Goal: Task Accomplishment & Management: Manage account settings

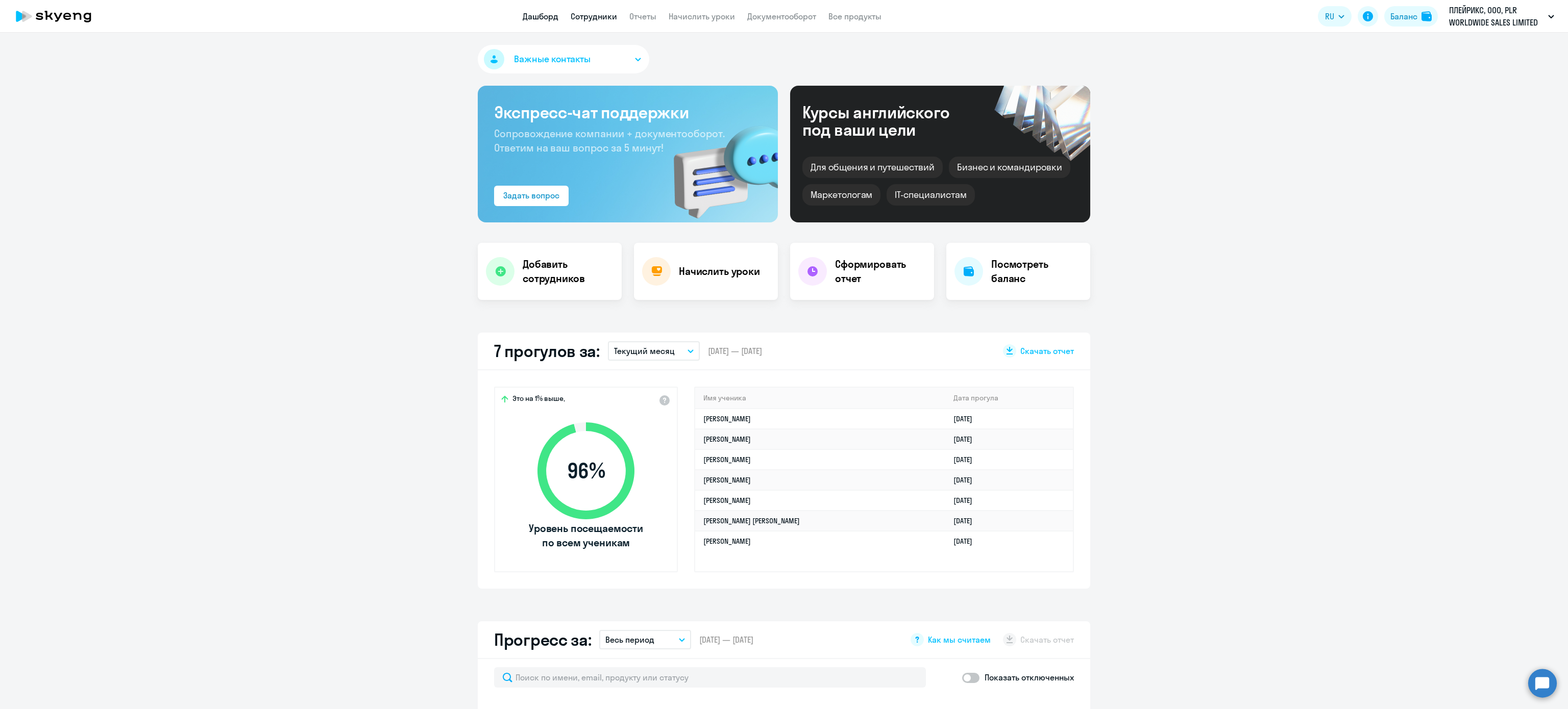
click at [604, 12] on link "Сотрудники" at bounding box center [594, 16] width 47 height 10
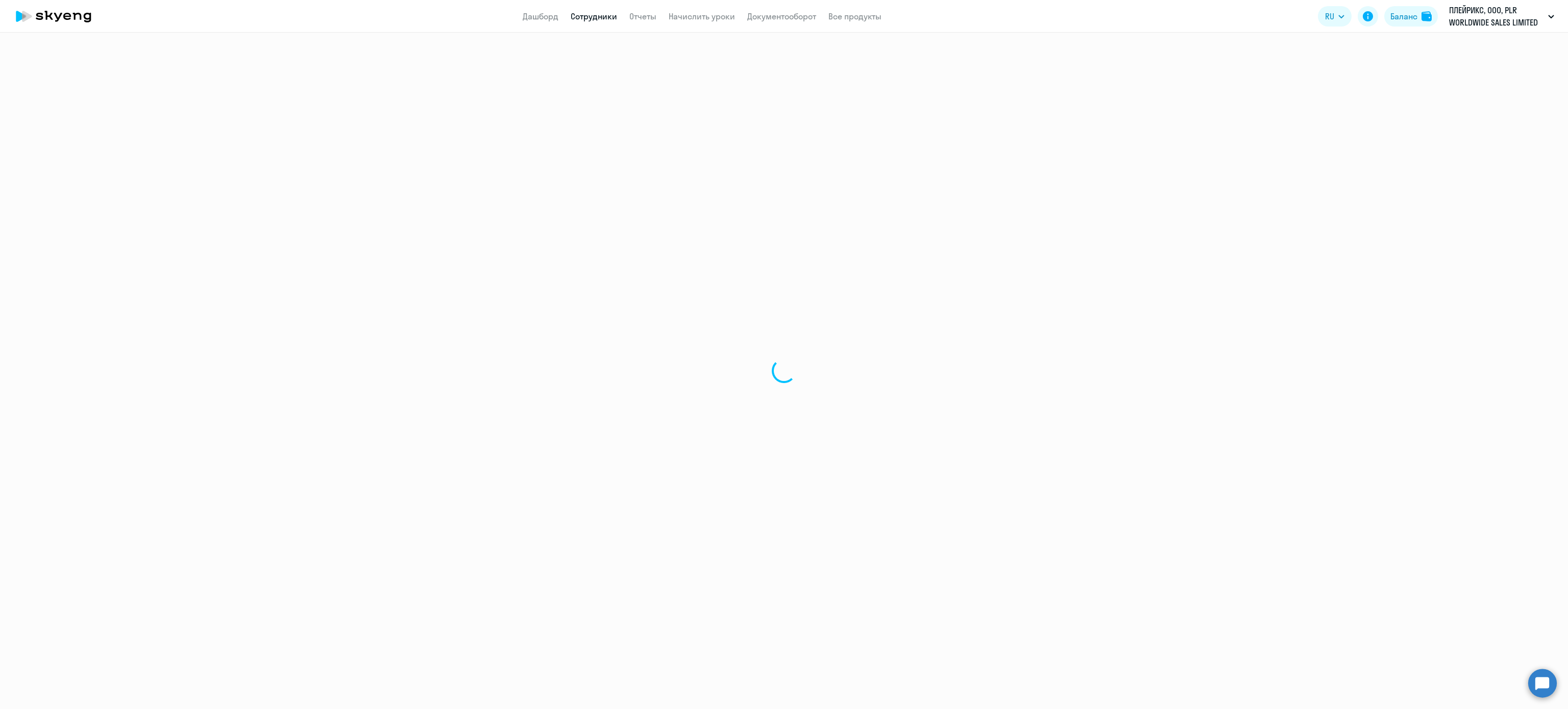
select select "30"
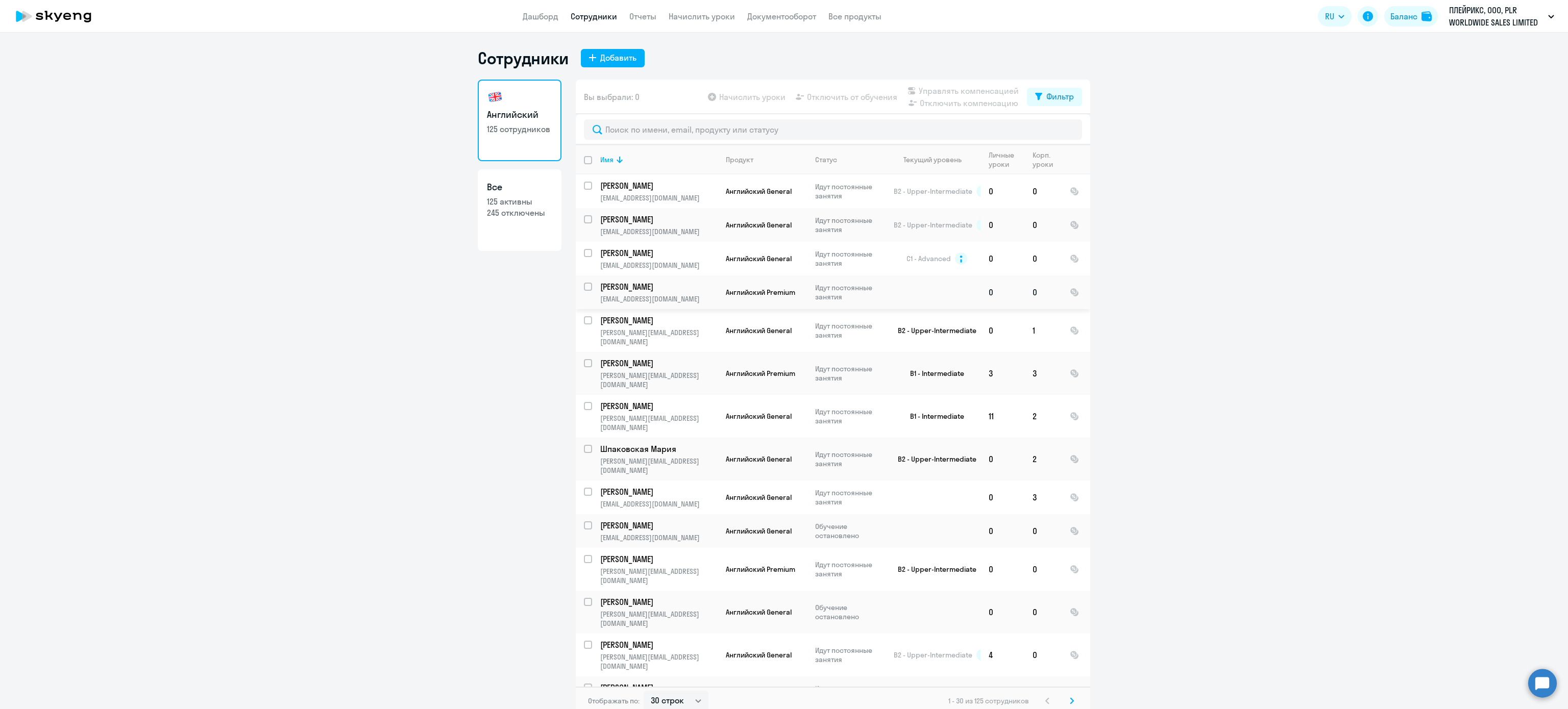
click at [584, 290] on input "select row 26363063" at bounding box center [594, 293] width 20 height 20
checkbox input "true"
click at [942, 91] on span "Управлять компенсацией" at bounding box center [969, 91] width 100 height 12
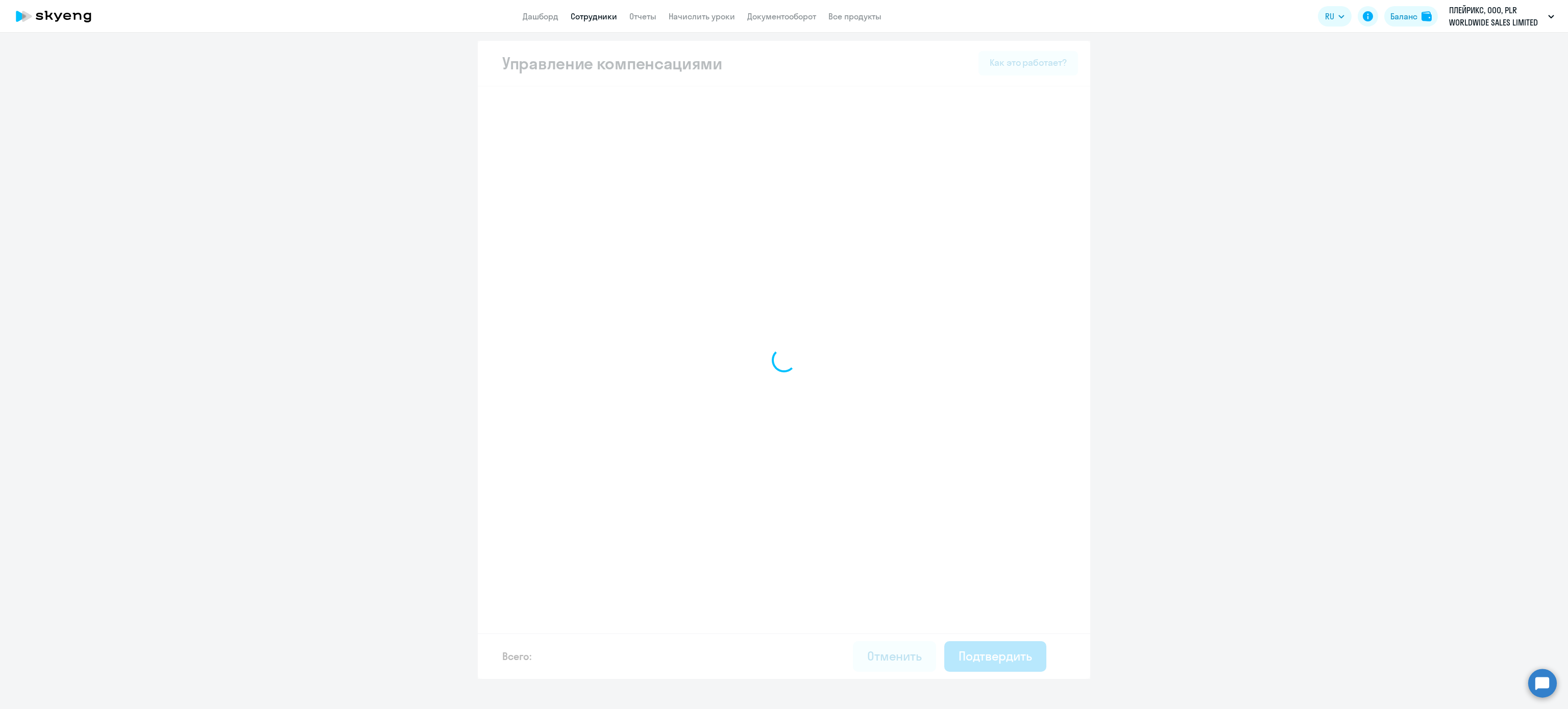
select select "MONTHLY"
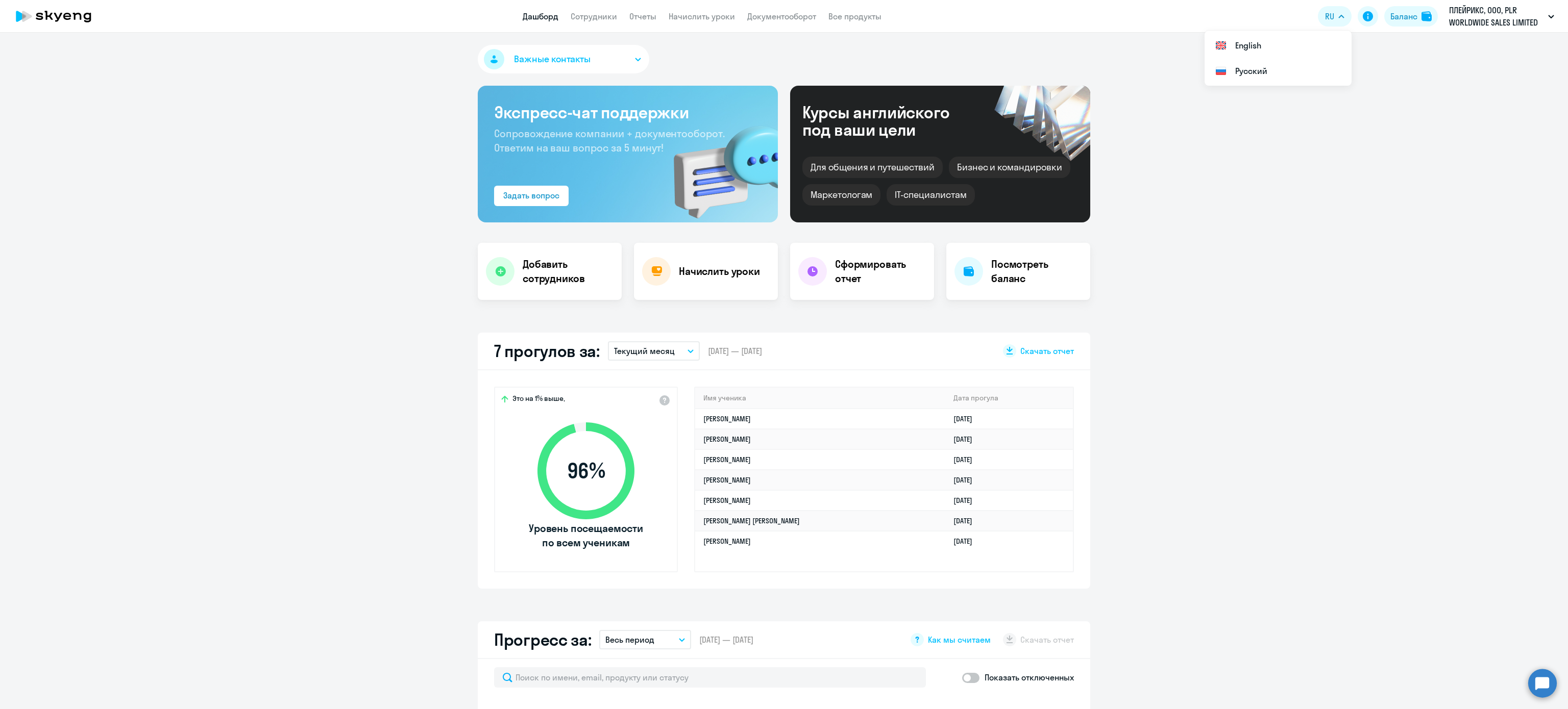
click at [594, 3] on app-header "Дашборд Сотрудники Отчеты Начислить уроки Документооборот Все продукты Дашборд …" at bounding box center [784, 16] width 1568 height 32
click at [602, 19] on link "Сотрудники" at bounding box center [594, 16] width 47 height 10
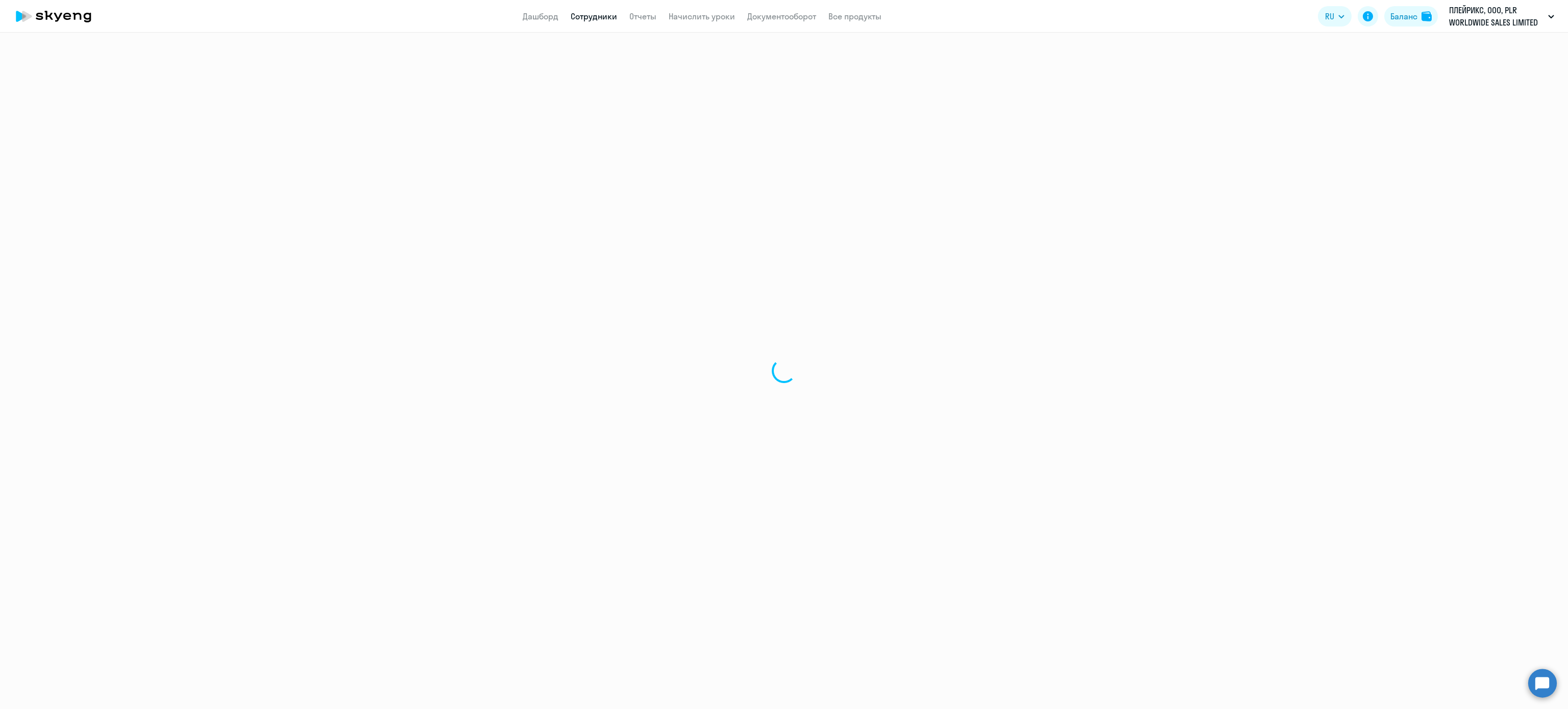
select select "30"
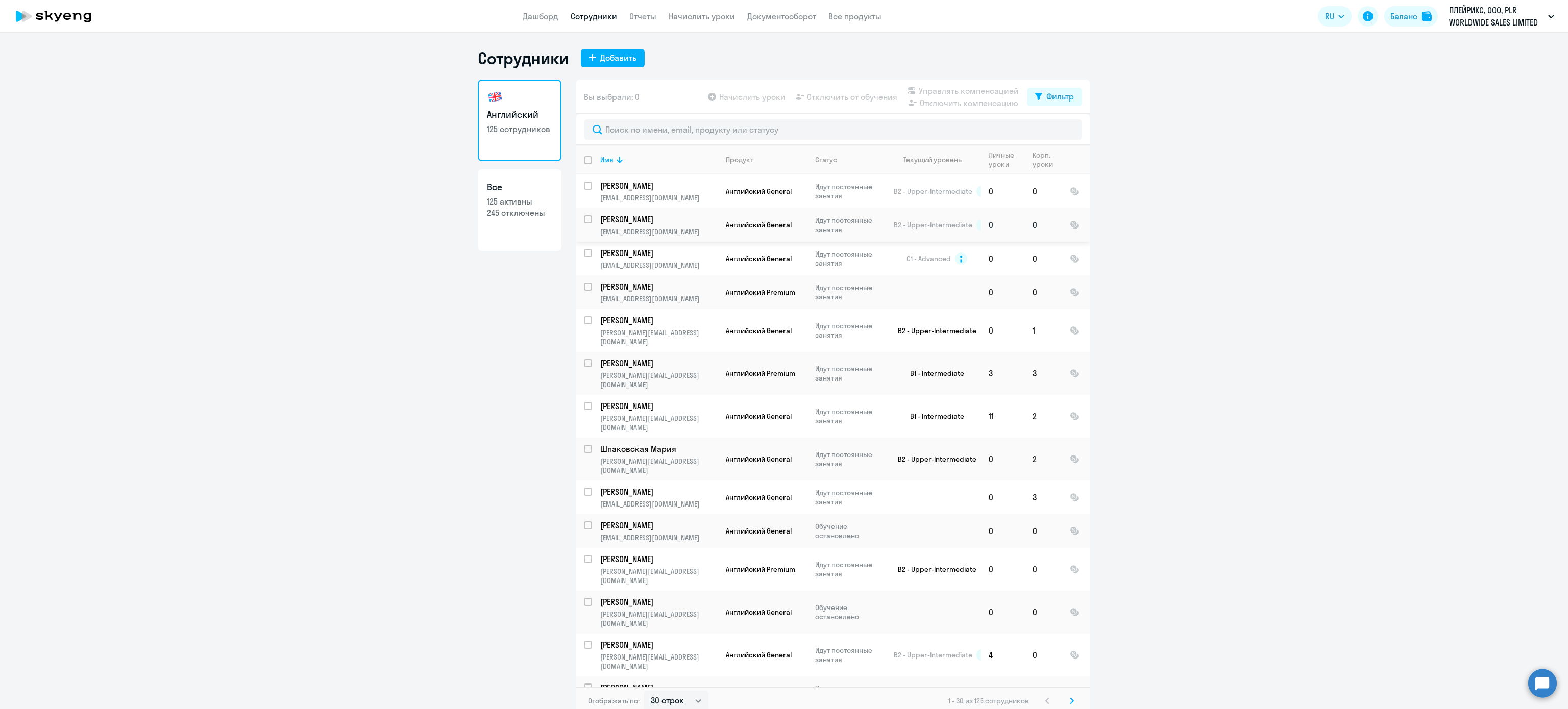
click at [621, 219] on p "[PERSON_NAME]" at bounding box center [658, 219] width 116 height 11
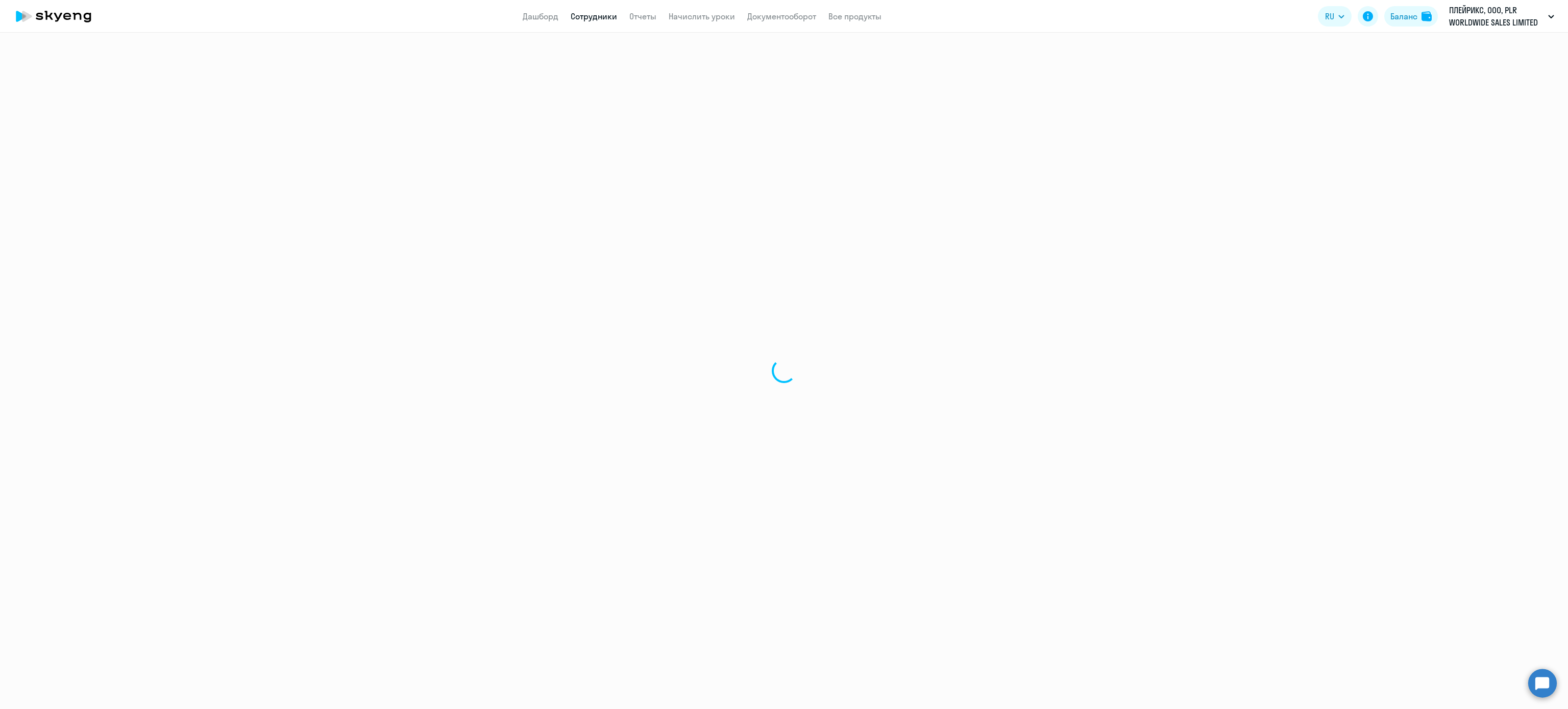
select select "english"
select select "30"
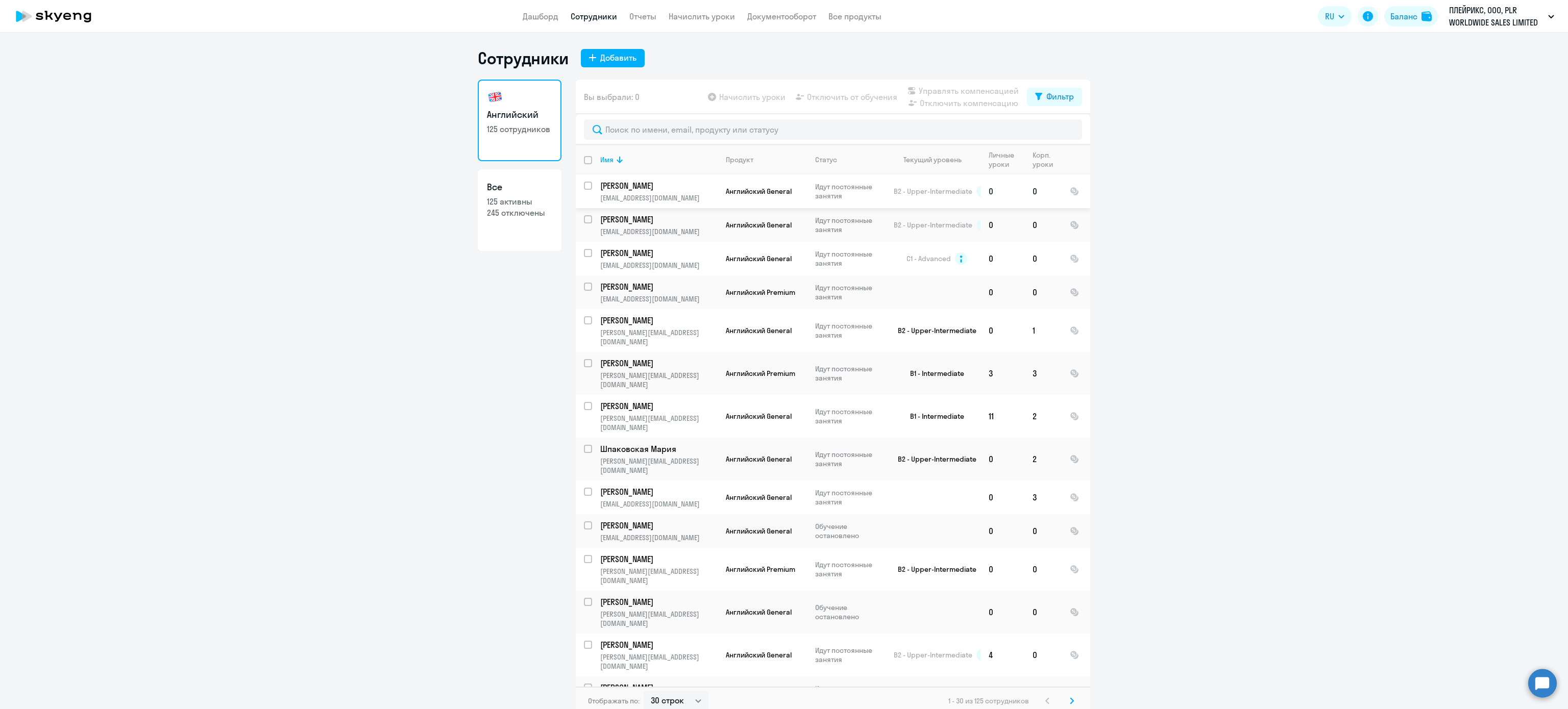
click at [584, 187] on input "select row 1123079" at bounding box center [594, 192] width 20 height 20
checkbox input "true"
click at [962, 91] on span "Управлять компенсацией" at bounding box center [969, 91] width 100 height 12
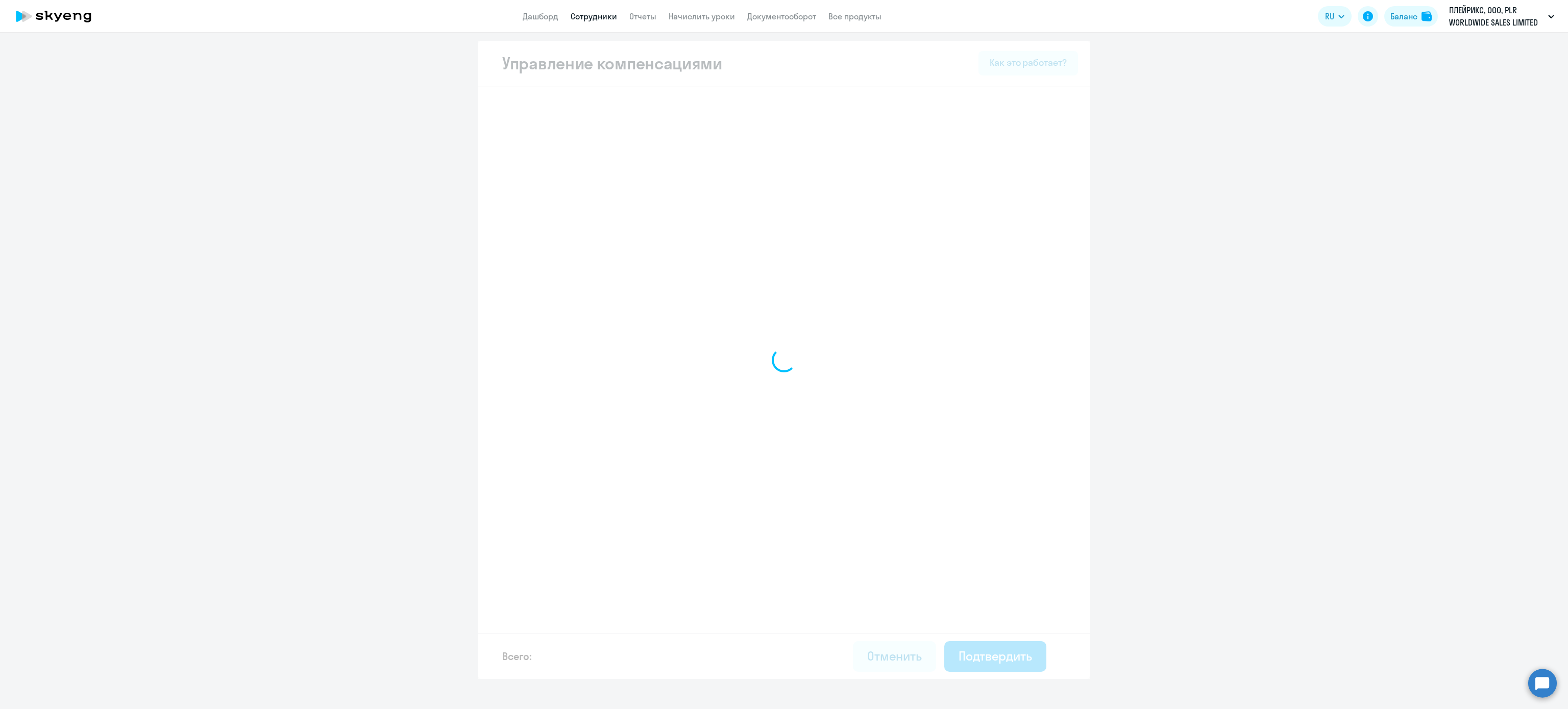
select select "MONTHLY"
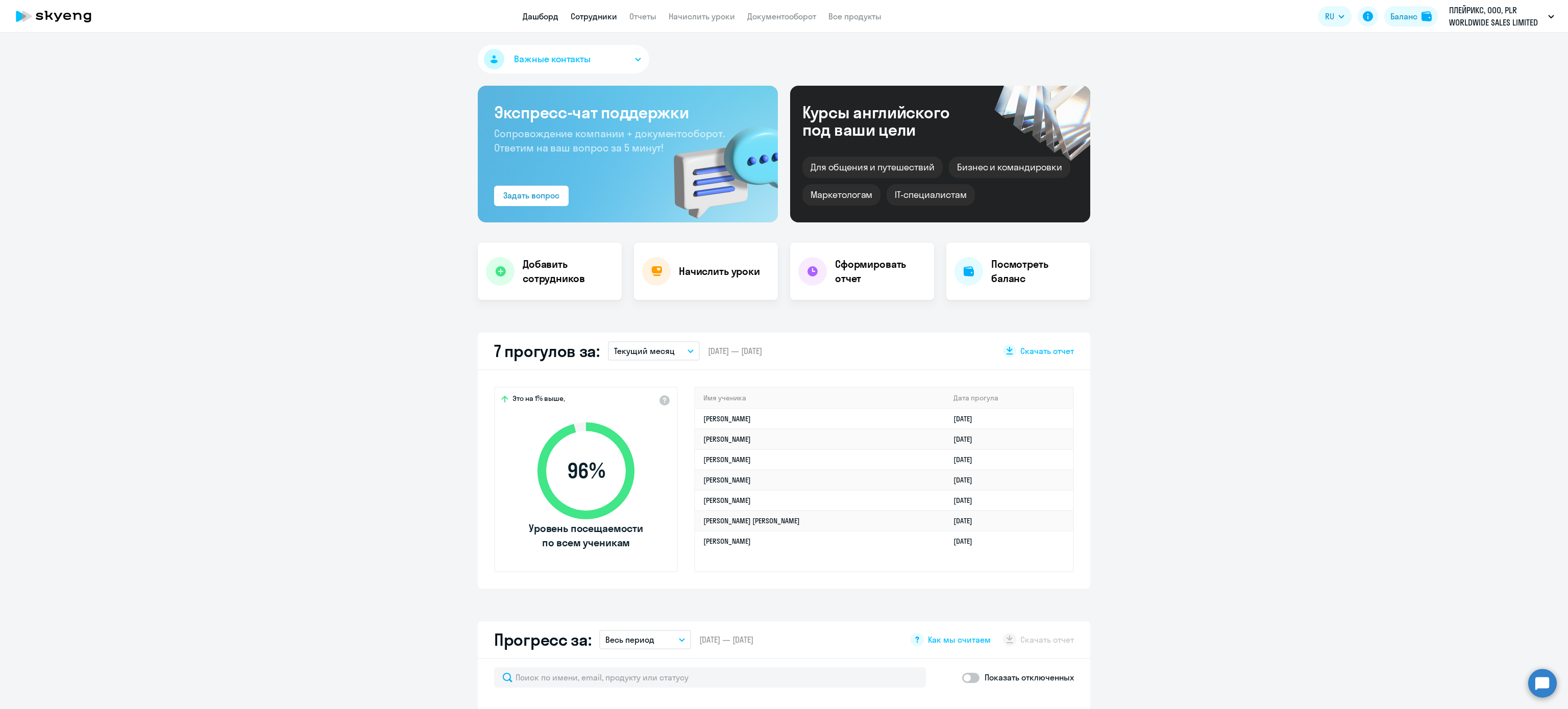
click at [581, 21] on link "Сотрудники" at bounding box center [594, 16] width 47 height 10
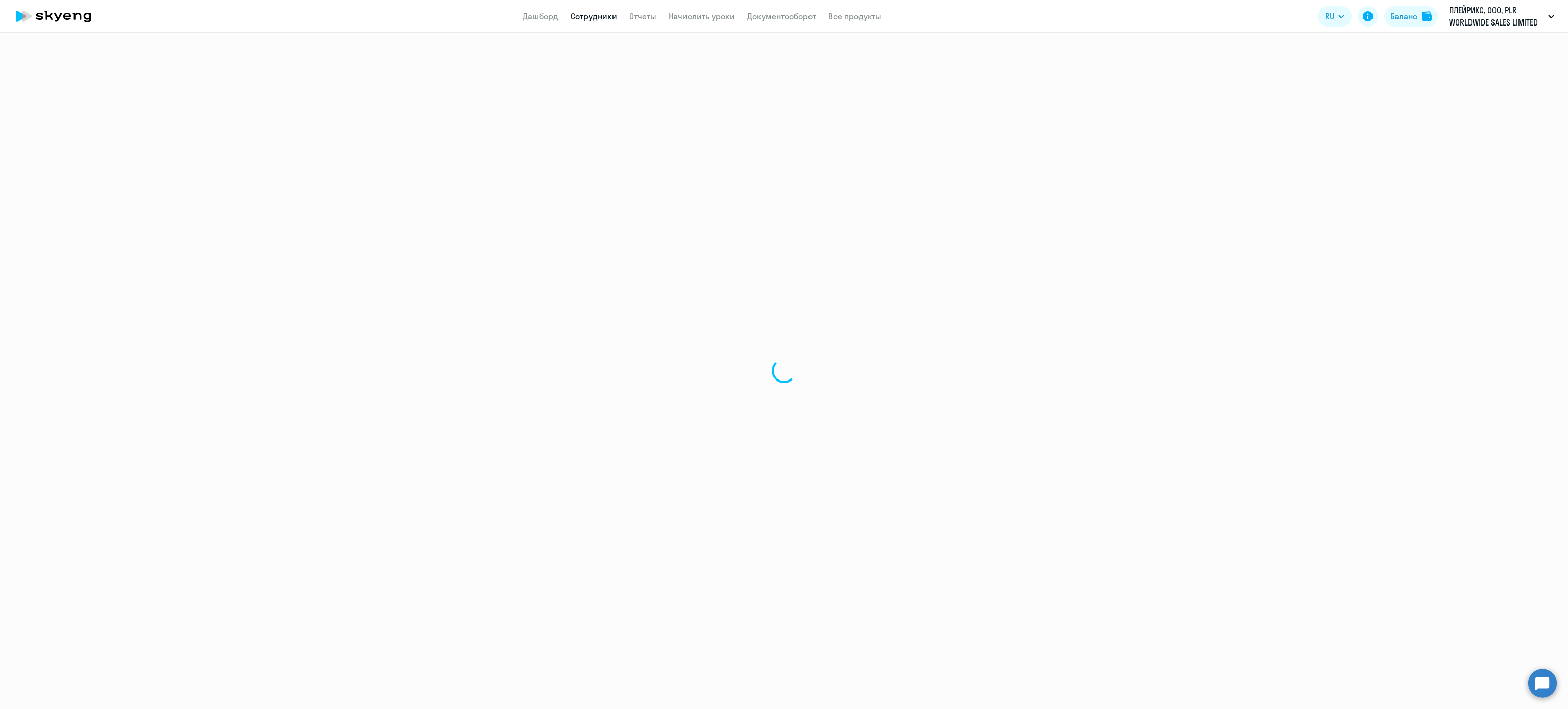
select select "30"
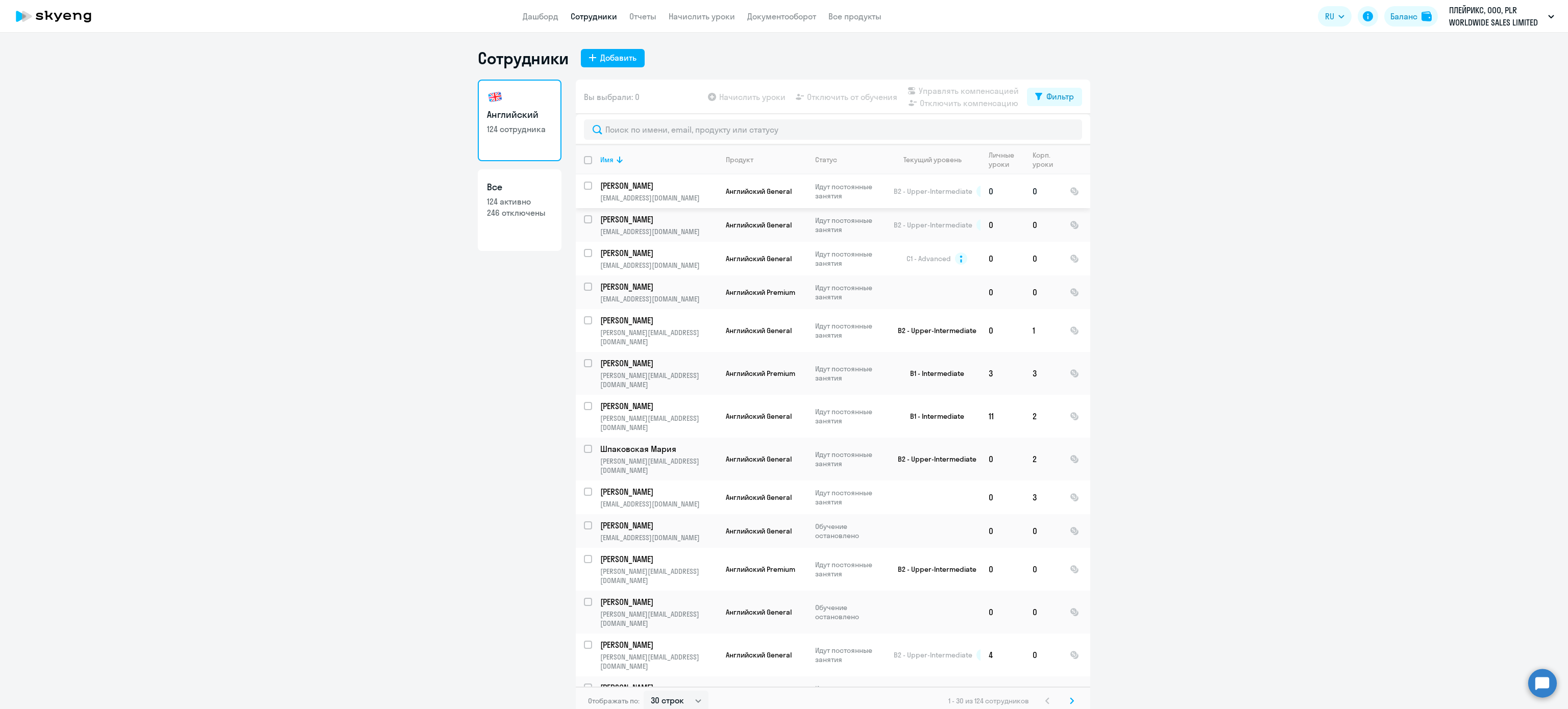
click at [584, 189] on input "select row 1123079" at bounding box center [594, 192] width 20 height 20
checkbox input "true"
click at [967, 87] on span "Управлять компенсацией" at bounding box center [969, 91] width 100 height 12
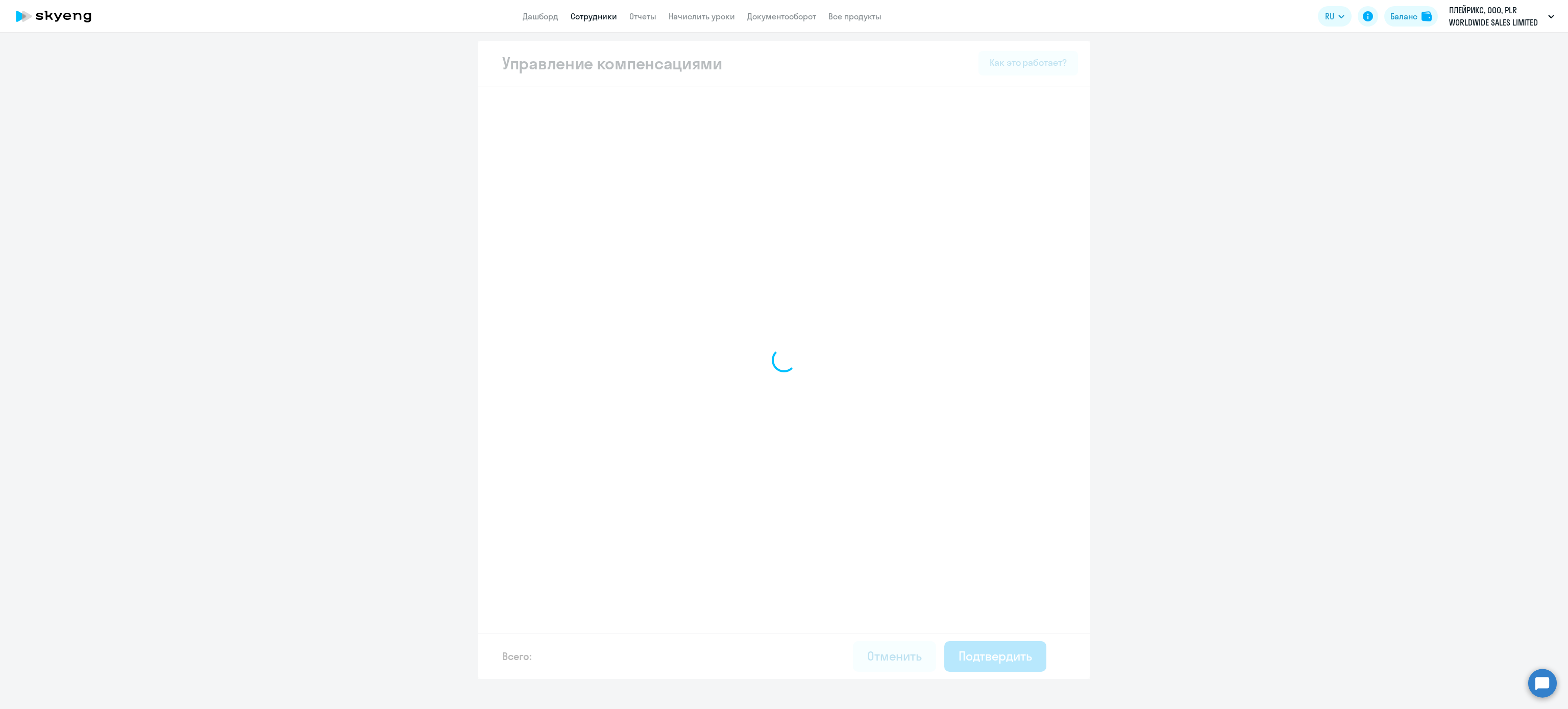
select select "MONTHLY"
